Goal: Task Accomplishment & Management: Manage account settings

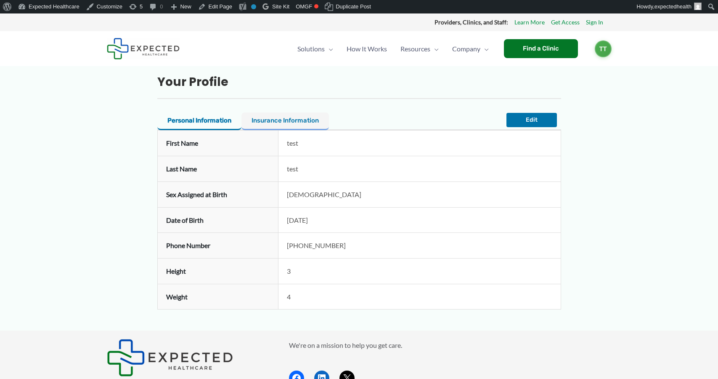
click at [307, 115] on button "Insurance Information" at bounding box center [284, 121] width 87 height 18
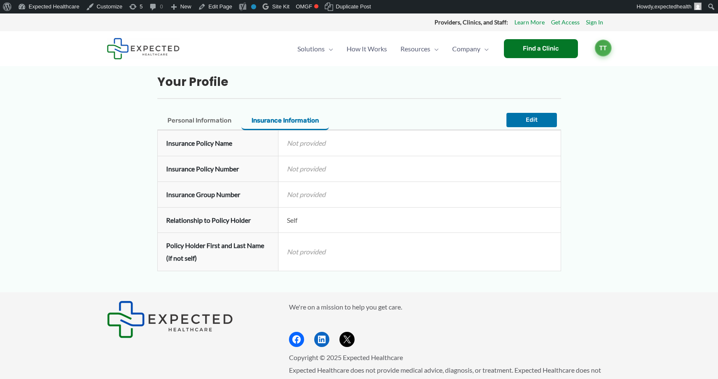
click at [607, 49] on span "TT" at bounding box center [603, 48] width 17 height 17
click at [567, 95] on link "Log out" at bounding box center [582, 93] width 58 height 19
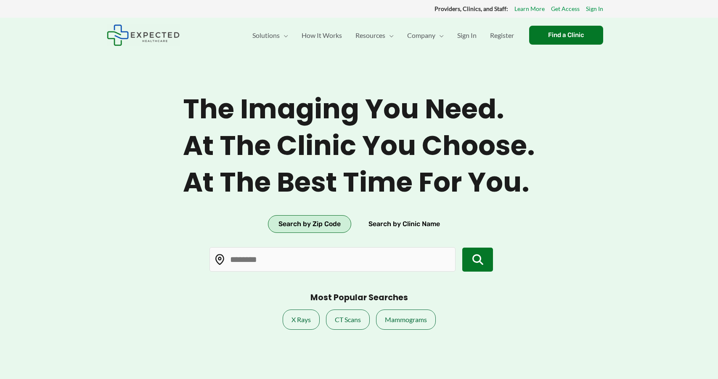
type input "*****"
click at [466, 38] on span "Sign In" at bounding box center [466, 35] width 19 height 29
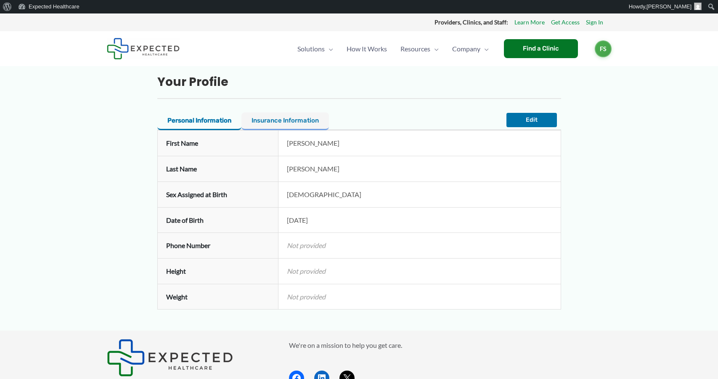
click at [286, 119] on button "Insurance Information" at bounding box center [284, 121] width 87 height 18
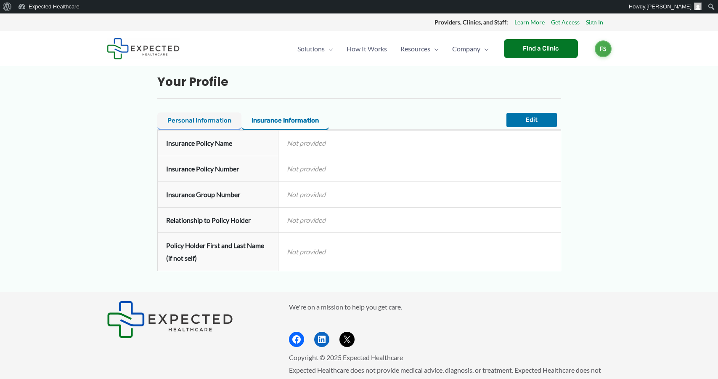
click at [204, 122] on button "Personal Information" at bounding box center [199, 121] width 84 height 18
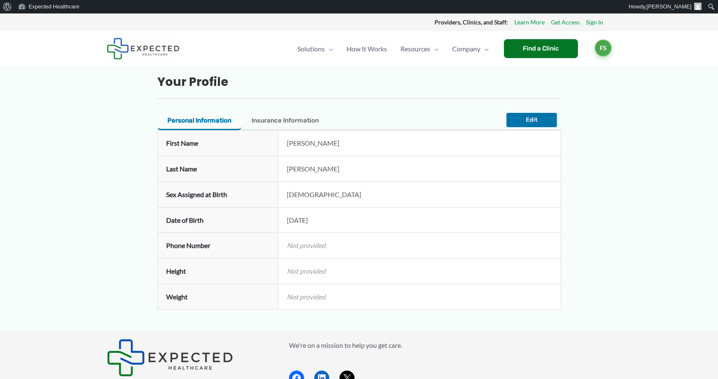
click at [601, 49] on span "FS" at bounding box center [603, 48] width 17 height 17
click at [595, 95] on link "Log out" at bounding box center [582, 93] width 58 height 19
